Goal: Transaction & Acquisition: Purchase product/service

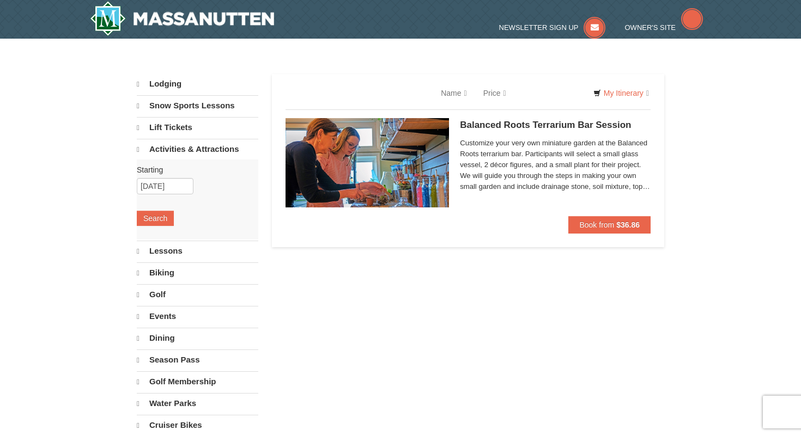
select select "10"
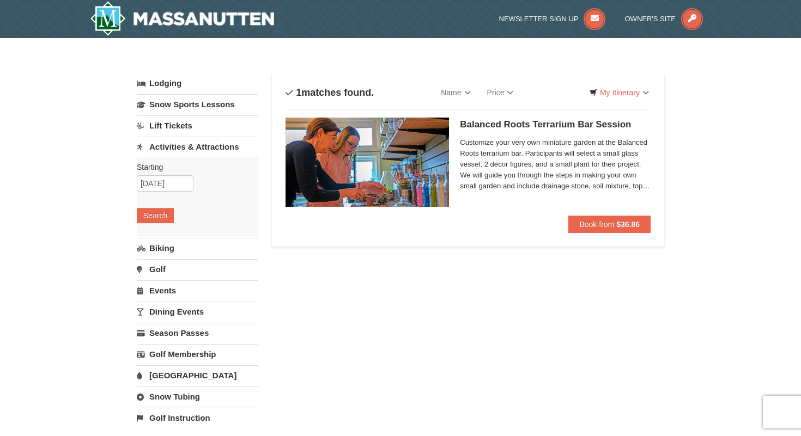
click at [187, 147] on link "Activities & Attractions" at bounding box center [198, 147] width 122 height 20
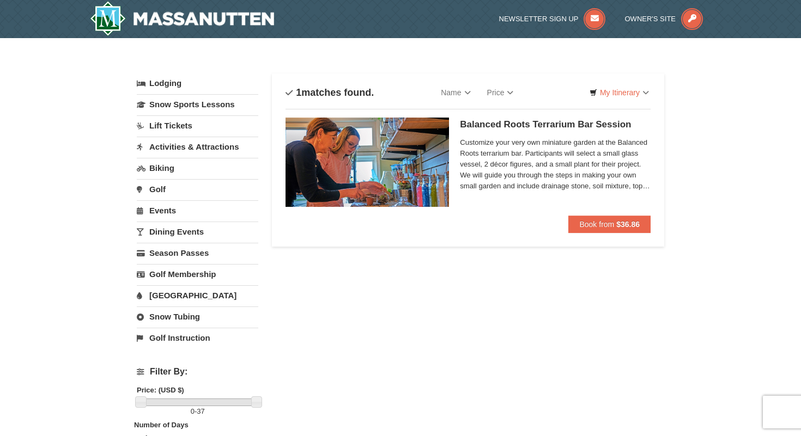
click at [187, 147] on link "Activities & Attractions" at bounding box center [198, 147] width 122 height 20
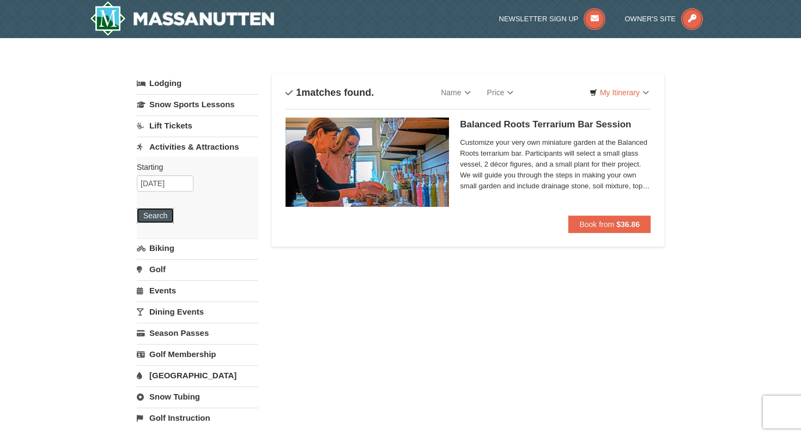
click at [157, 214] on button "Search" at bounding box center [155, 215] width 37 height 15
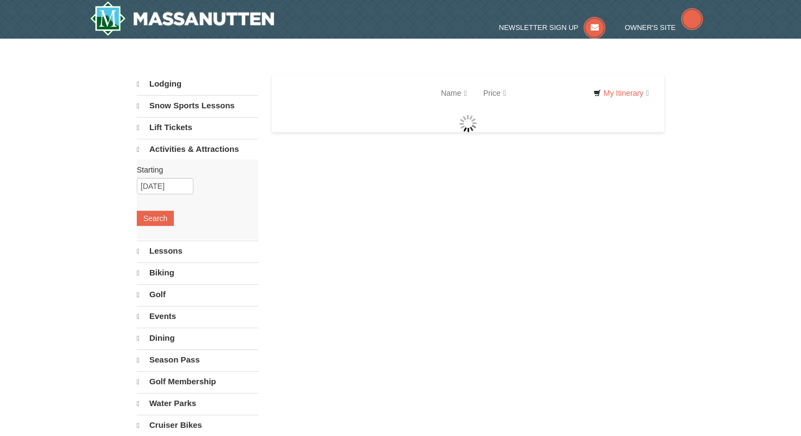
select select "10"
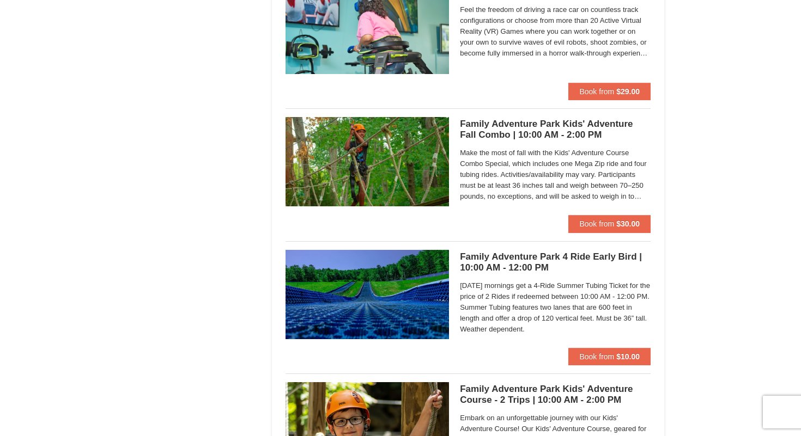
scroll to position [2005, 0]
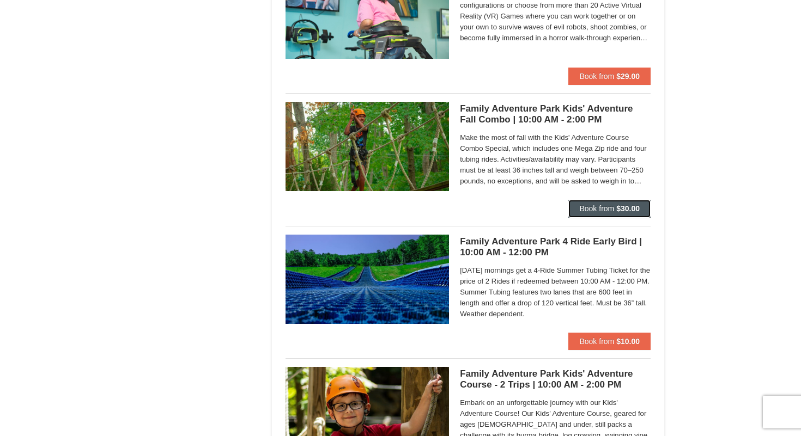
click at [630, 209] on strong "$30.00" at bounding box center [627, 208] width 23 height 9
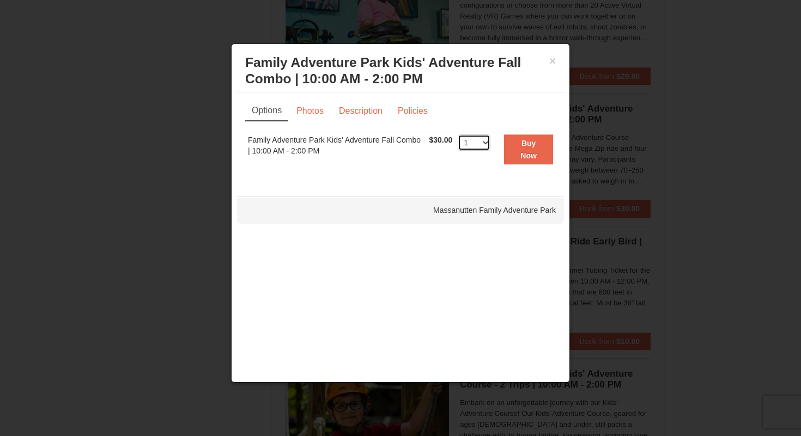
click at [479, 141] on select "1 2 3 4 5 6 7 8 9 10 11 12 13 14 15 16 17 18 19 20 21 22 23 24 25 26 27 28 29 3…" at bounding box center [474, 143] width 33 height 16
select select "3"
click at [458, 135] on select "1 2 3 4 5 6 7 8 9 10 11 12 13 14 15 16 17 18 19 20 21 22 23 24 25 26 27 28 29 3…" at bounding box center [474, 143] width 33 height 16
click at [530, 154] on strong "Buy Now" at bounding box center [528, 149] width 16 height 21
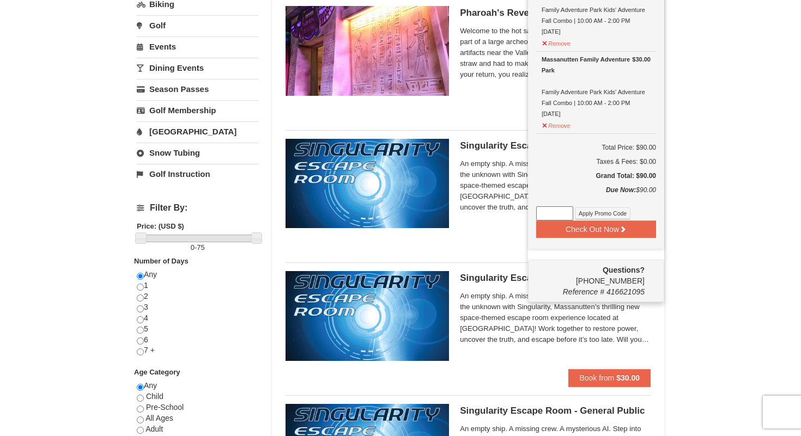
scroll to position [245, 0]
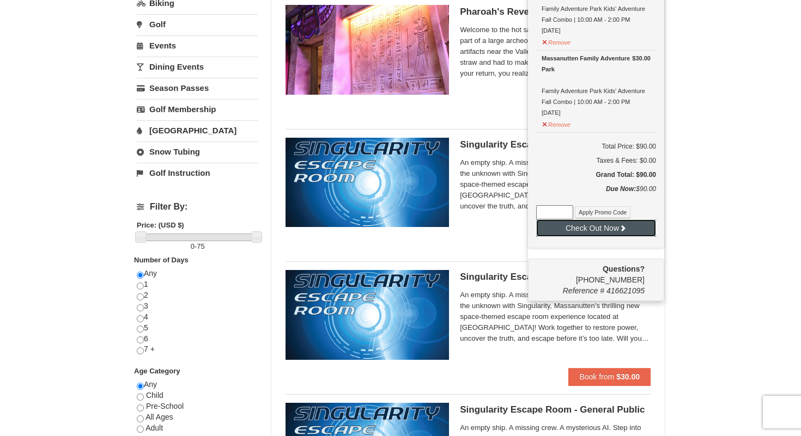
click at [608, 226] on button "Check Out Now" at bounding box center [596, 228] width 120 height 17
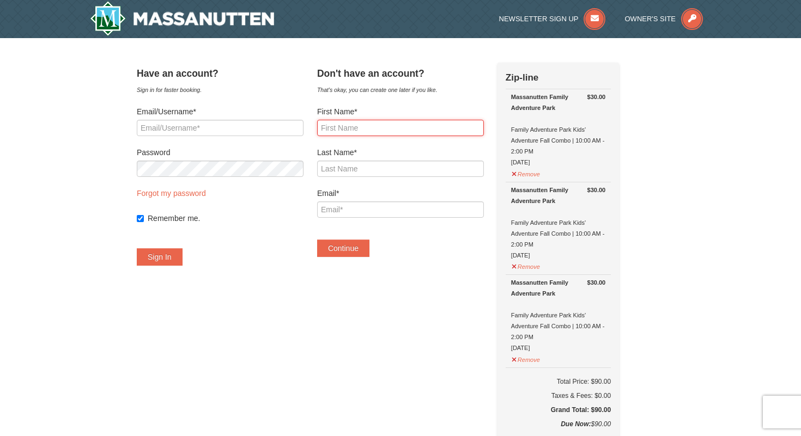
click at [365, 128] on input "First Name*" at bounding box center [400, 128] width 167 height 16
type input "[PERSON_NAME]"
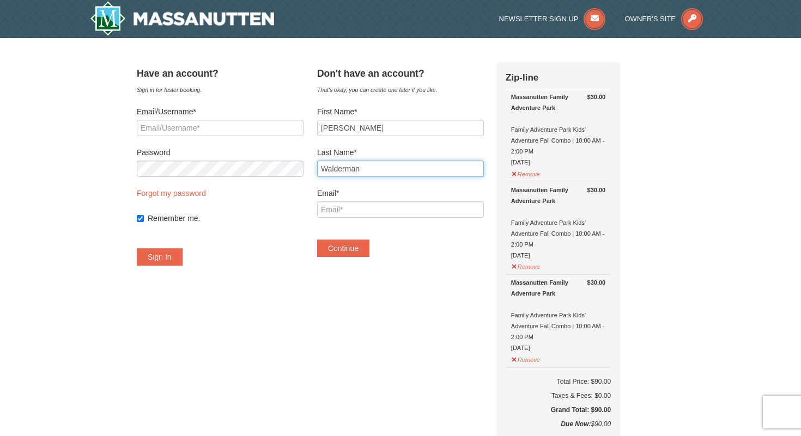
type input "Walderman"
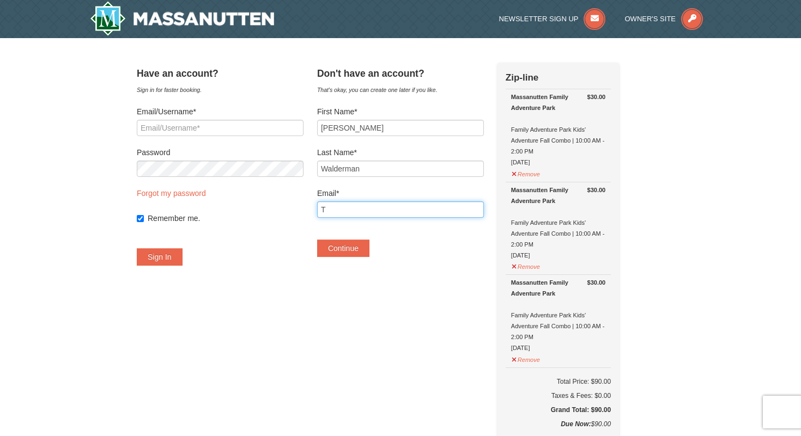
type input "[EMAIL_ADDRESS][DOMAIN_NAME]"
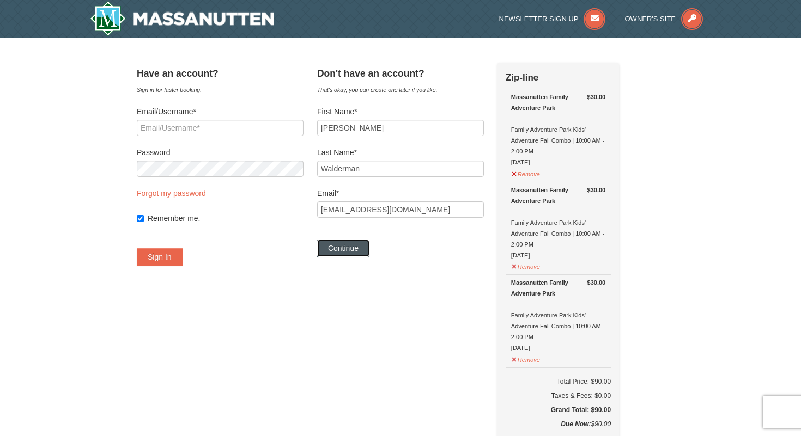
click at [369, 253] on button "Continue" at bounding box center [343, 248] width 52 height 17
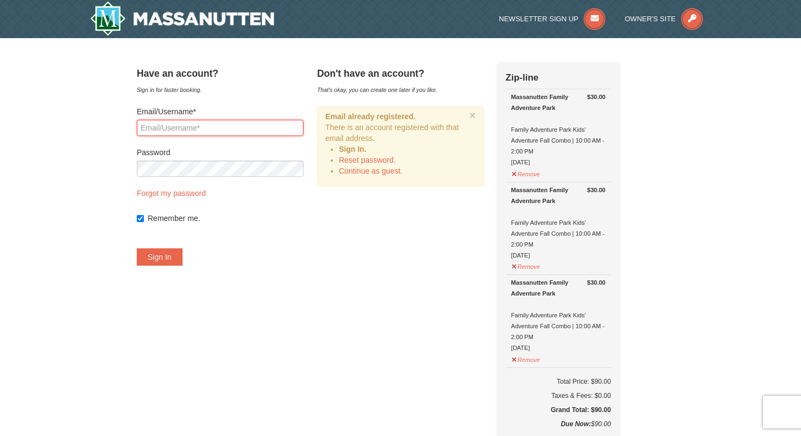
click at [211, 129] on input "Email/Username*" at bounding box center [220, 128] width 167 height 16
click at [210, 133] on input "Email/Username*" at bounding box center [220, 128] width 167 height 16
type input "[EMAIL_ADDRESS][DOMAIN_NAME]"
